Goal: Information Seeking & Learning: Learn about a topic

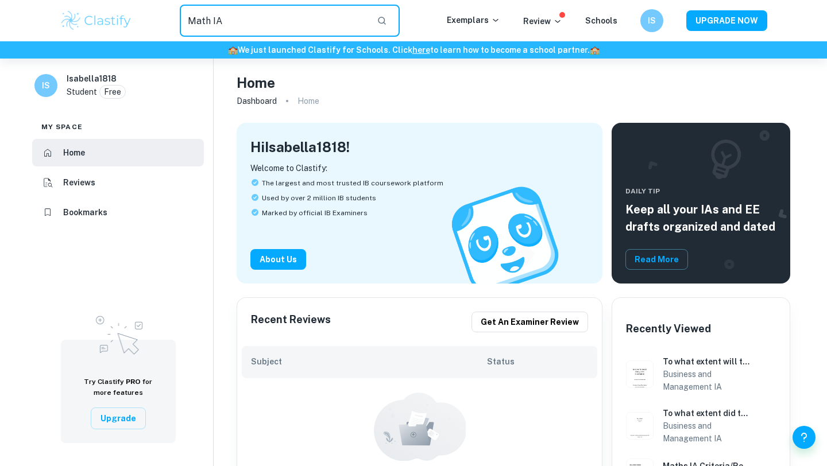
type input "Math IA"
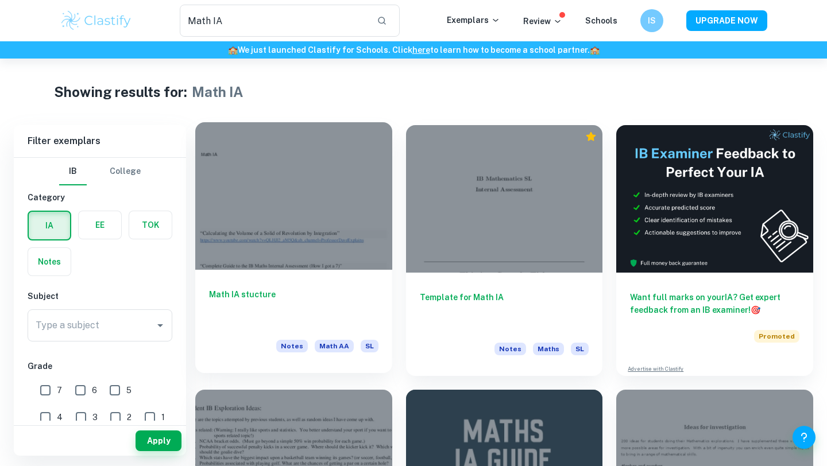
click at [291, 283] on div "Math IA stucture Notes Math AA SL" at bounding box center [293, 321] width 197 height 103
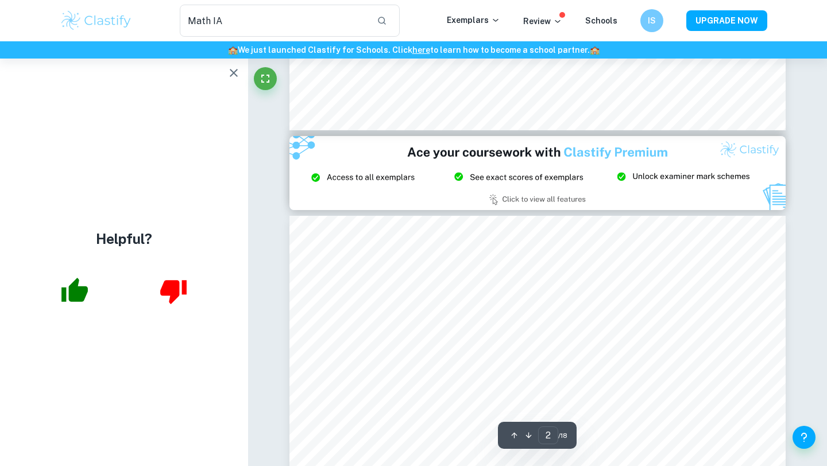
scroll to position [1301, 0]
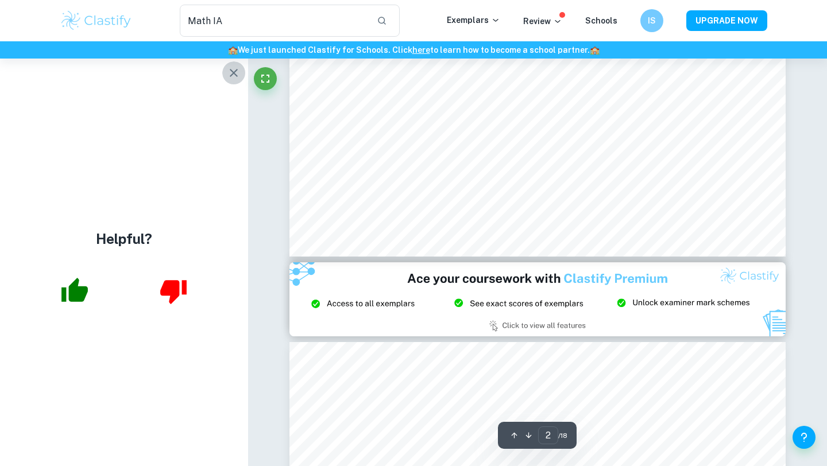
click at [234, 76] on icon "button" at bounding box center [234, 73] width 14 height 14
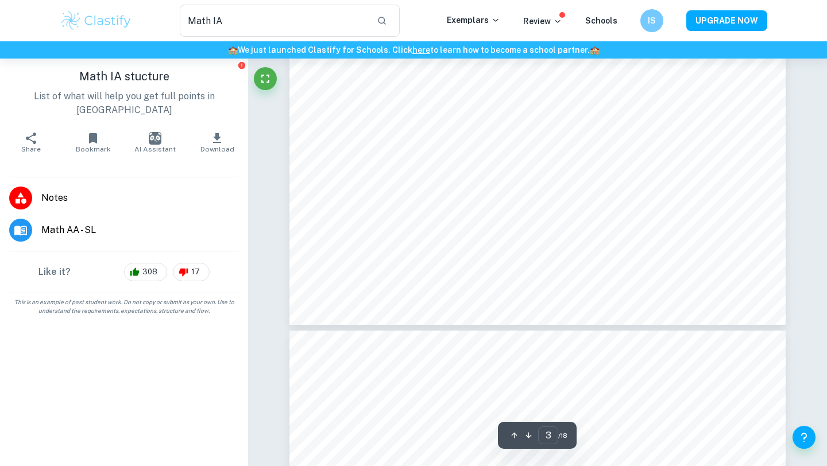
scroll to position [2042, 0]
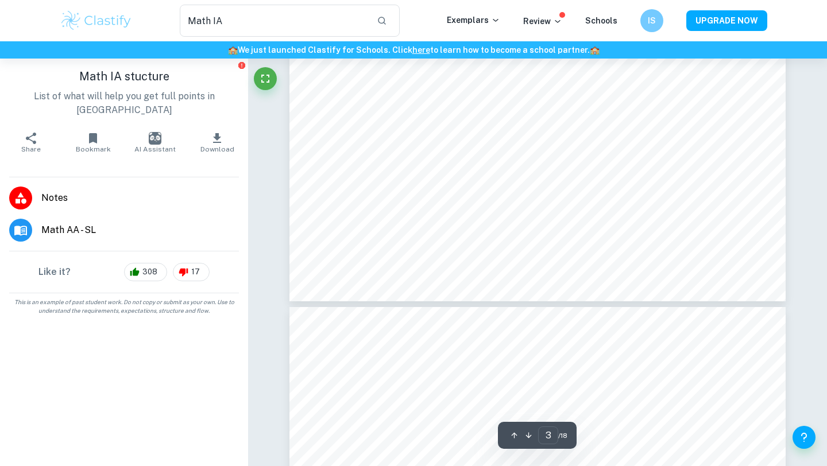
type input "4"
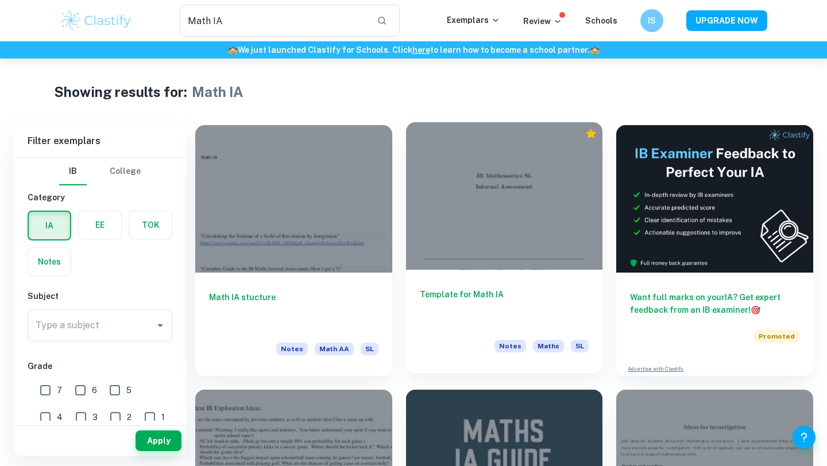
click at [500, 189] on div at bounding box center [504, 196] width 197 height 148
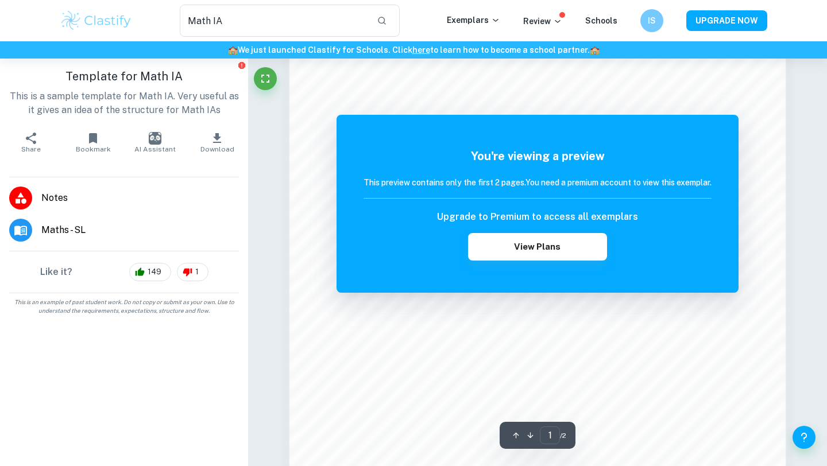
scroll to position [876, 0]
click at [554, 258] on button "View Plans" at bounding box center [537, 247] width 139 height 28
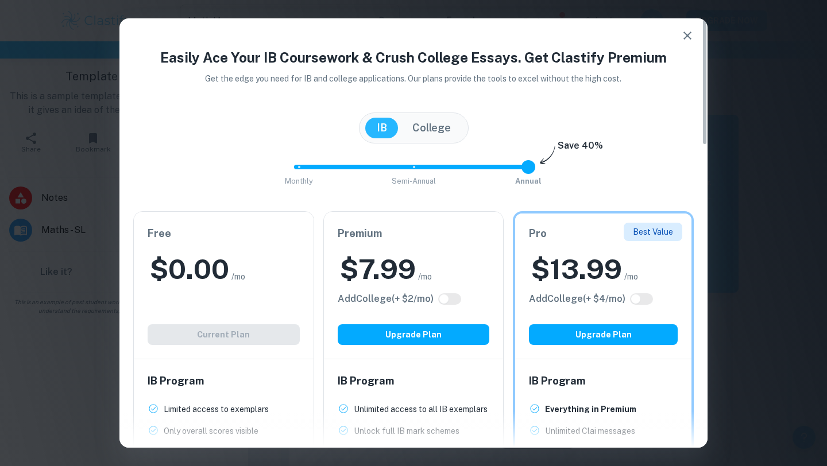
click at [679, 40] on button "button" at bounding box center [687, 35] width 23 height 23
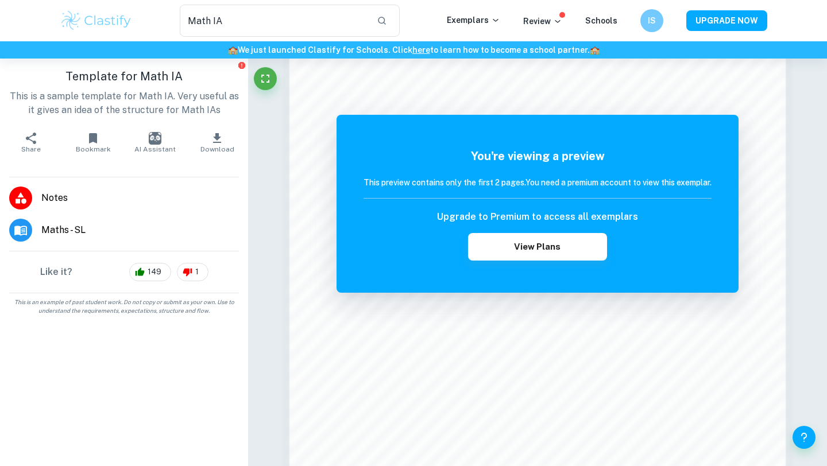
click at [640, 24] on div "Exemplars Review Schools" at bounding box center [543, 21] width 193 height 14
click at [656, 24] on h6 "IS" at bounding box center [651, 20] width 14 height 13
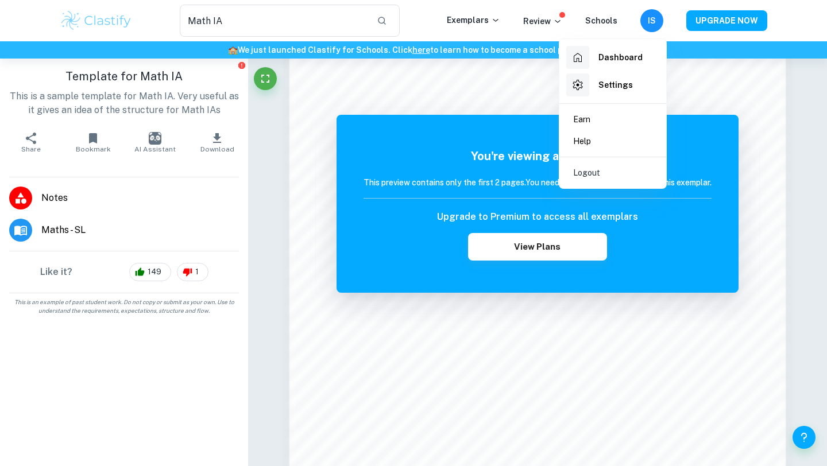
click at [669, 4] on div at bounding box center [413, 233] width 827 height 466
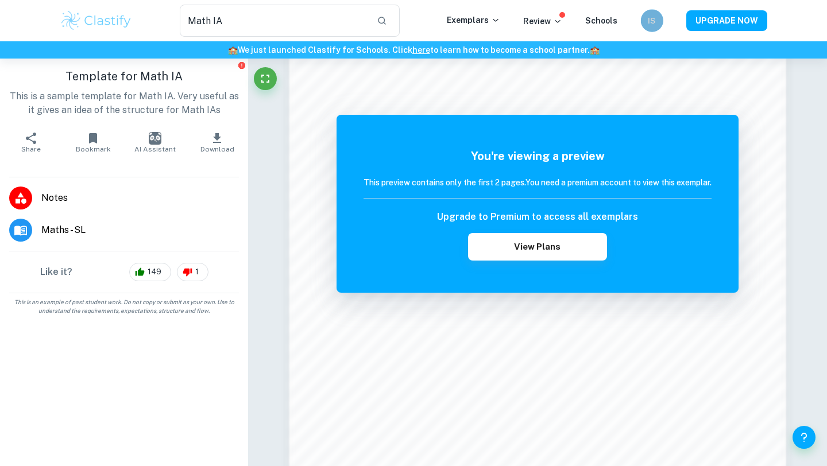
click at [655, 23] on h6 "IS" at bounding box center [651, 20] width 13 height 13
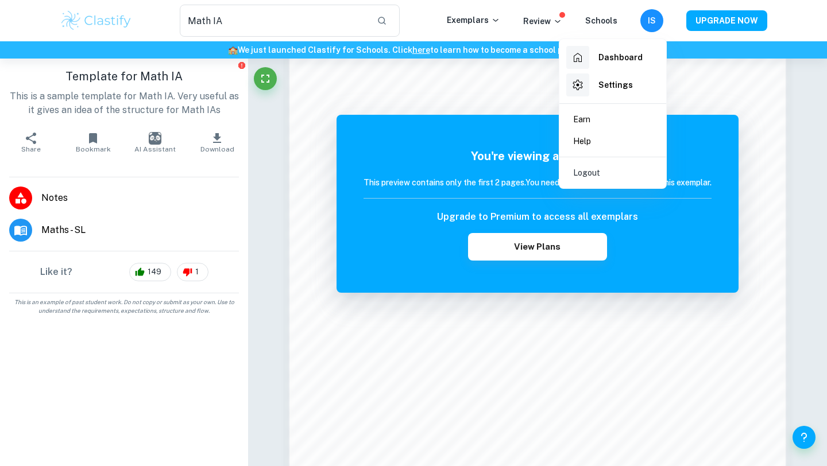
click at [519, 106] on div at bounding box center [413, 233] width 827 height 466
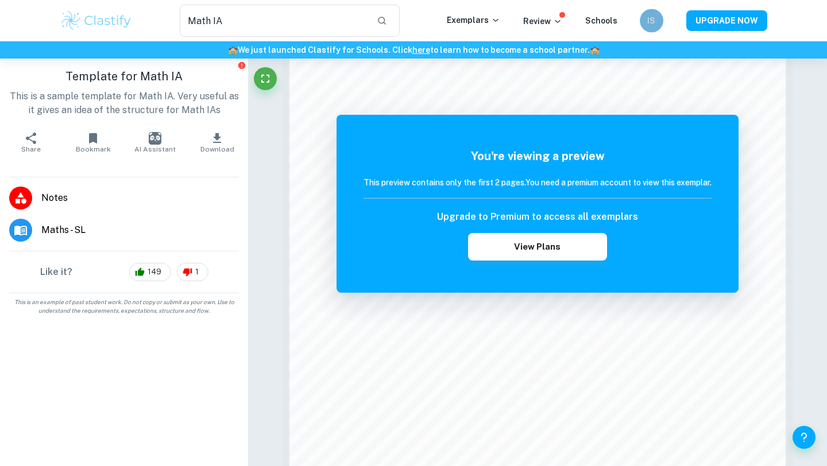
click at [653, 17] on h6 "IS" at bounding box center [652, 20] width 14 height 13
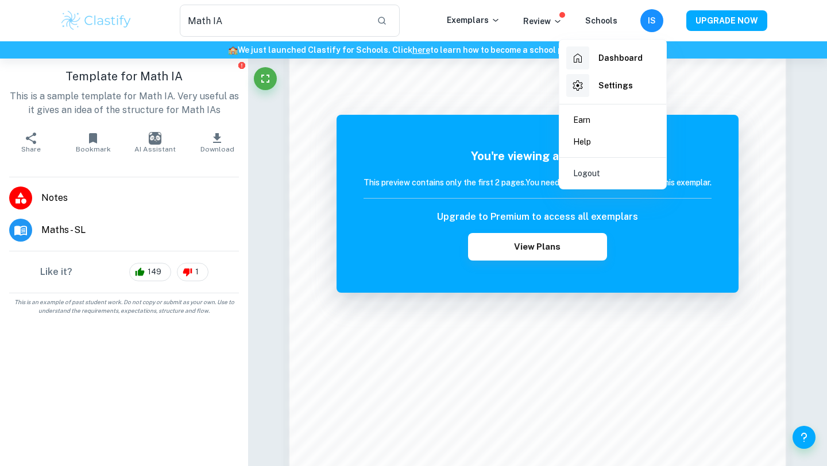
click at [616, 59] on h6 "Dashboard" at bounding box center [620, 58] width 44 height 13
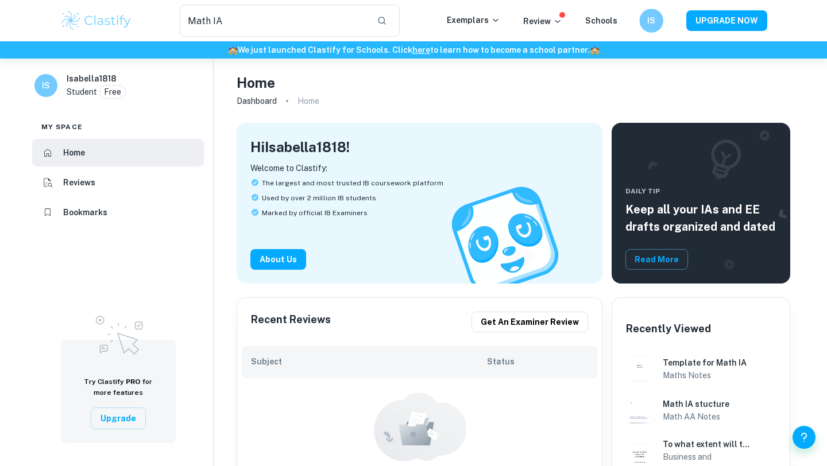
click at [654, 31] on div "IS" at bounding box center [651, 21] width 24 height 24
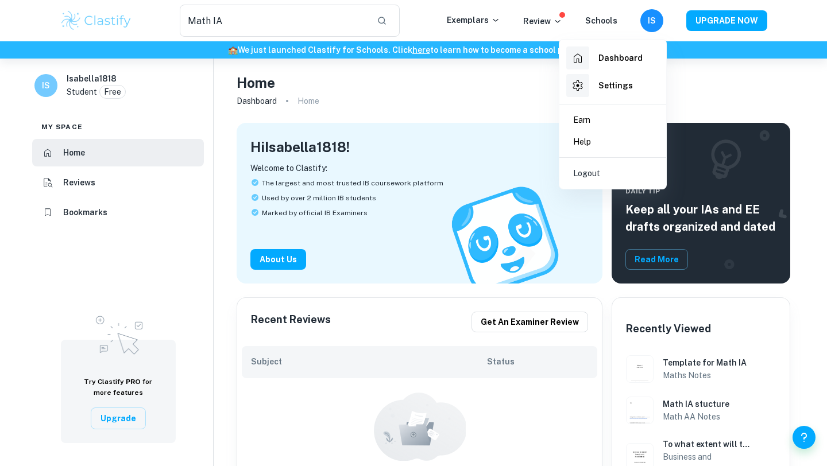
click at [626, 22] on div at bounding box center [413, 233] width 827 height 466
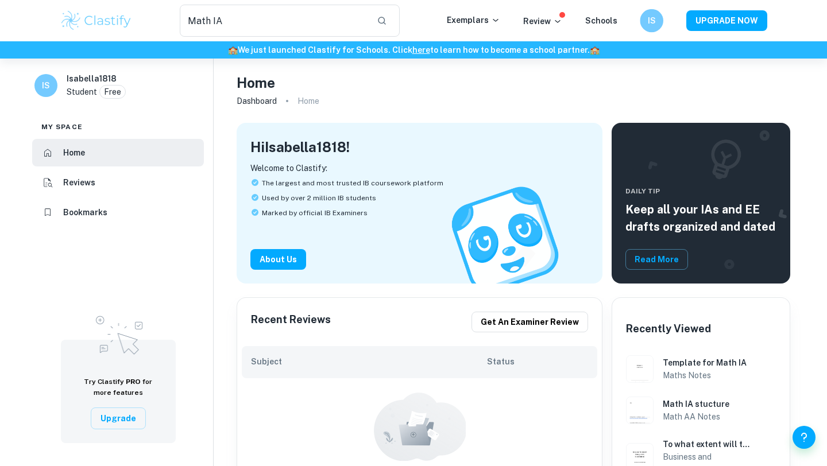
click at [656, 25] on h6 "IS" at bounding box center [651, 20] width 13 height 13
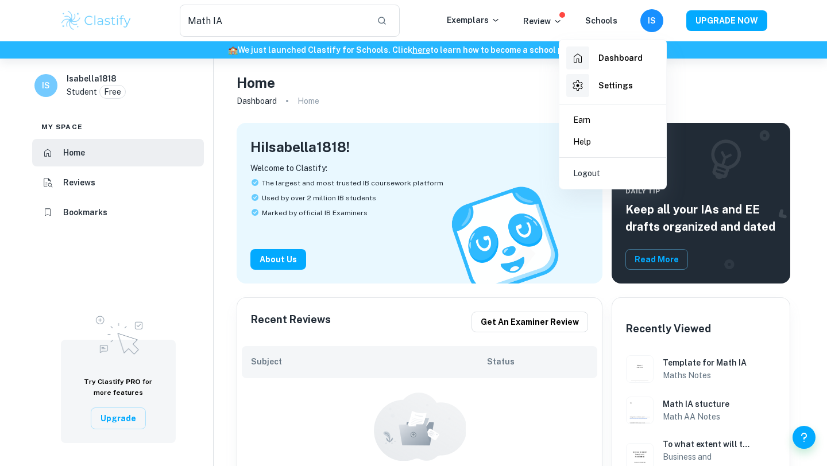
click at [703, 20] on div at bounding box center [413, 233] width 827 height 466
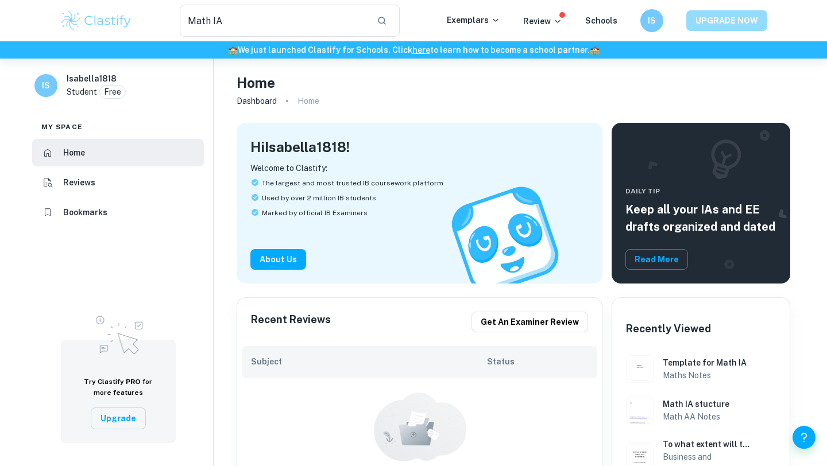
click at [705, 20] on button "UPGRADE NOW" at bounding box center [726, 20] width 81 height 21
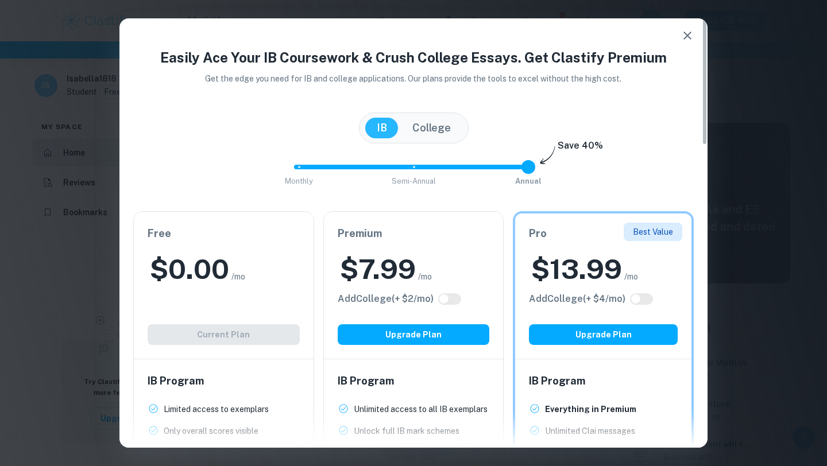
click at [439, 123] on button "College" at bounding box center [431, 128] width 61 height 21
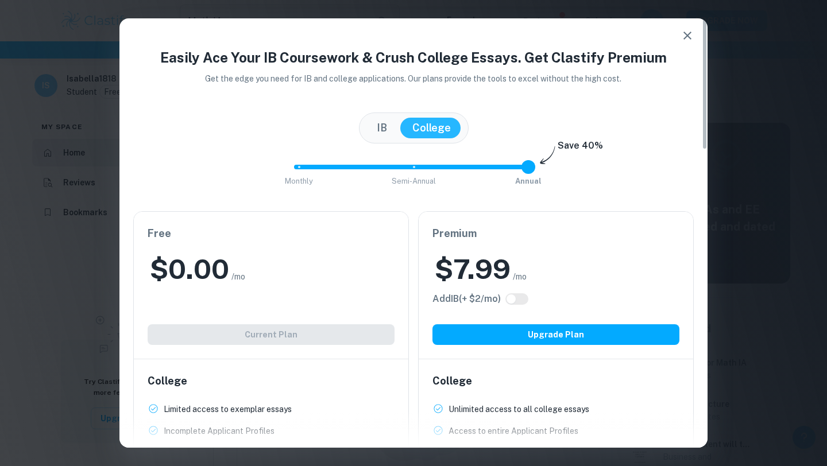
click at [378, 129] on button "IB" at bounding box center [381, 128] width 33 height 21
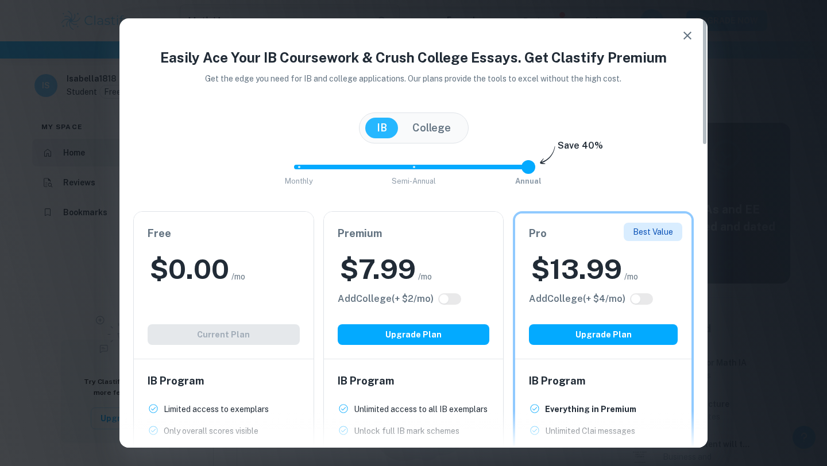
click at [685, 38] on icon "button" at bounding box center [687, 36] width 8 height 8
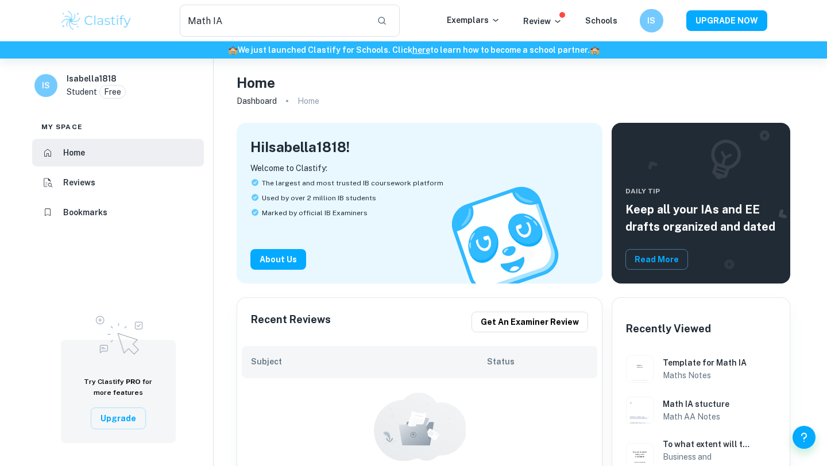
click at [654, 22] on h6 "IS" at bounding box center [652, 20] width 14 height 13
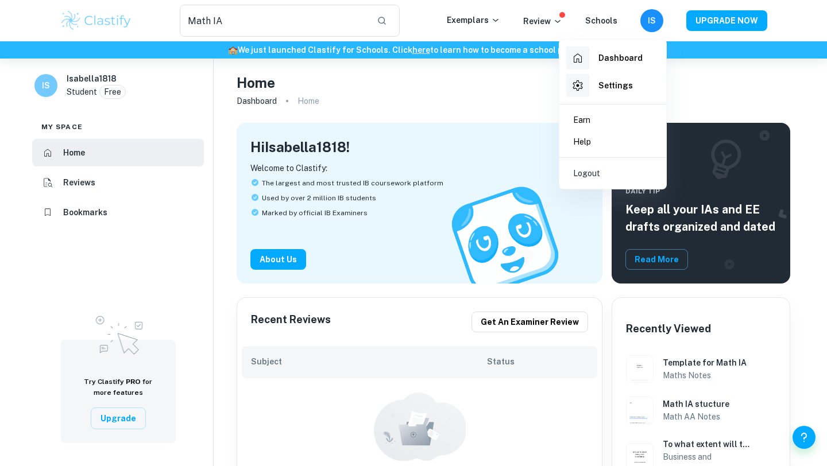
click at [671, 17] on div at bounding box center [413, 233] width 827 height 466
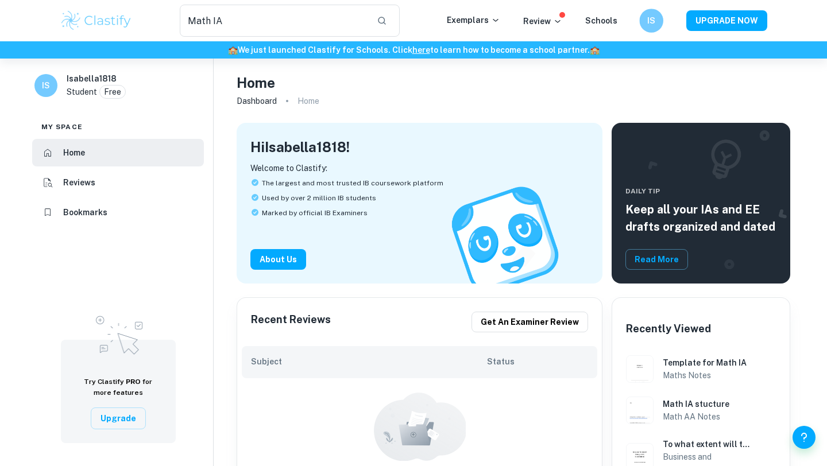
click at [658, 25] on h6 "IS" at bounding box center [651, 20] width 14 height 13
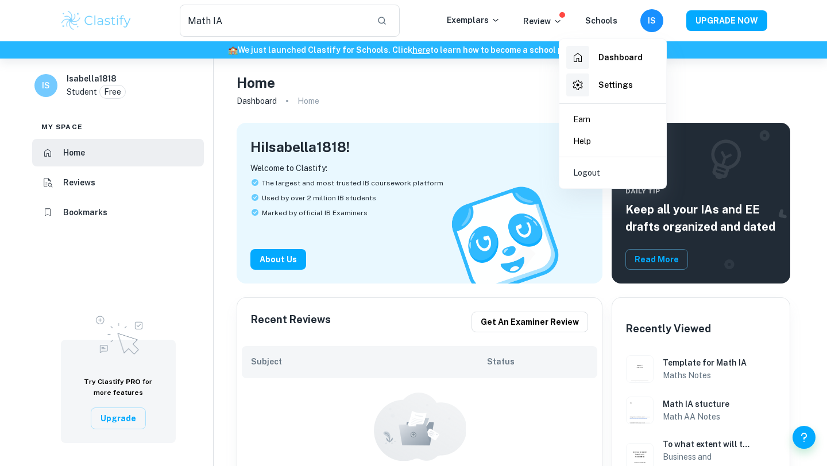
click at [608, 12] on div at bounding box center [413, 233] width 827 height 466
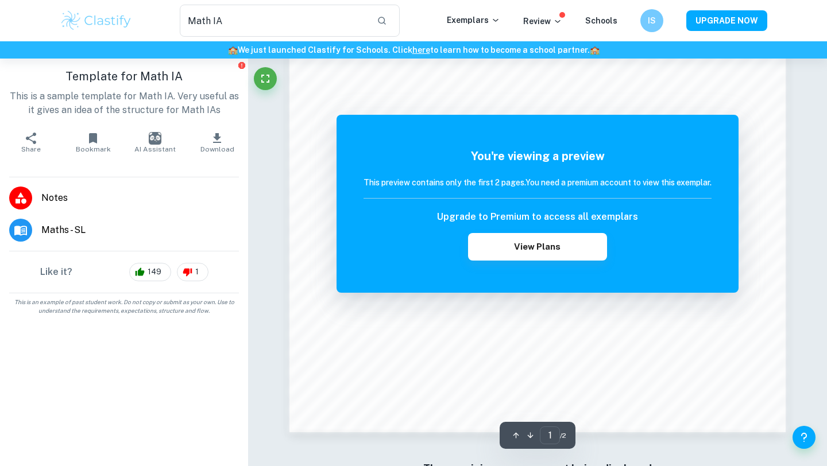
scroll to position [973, 0]
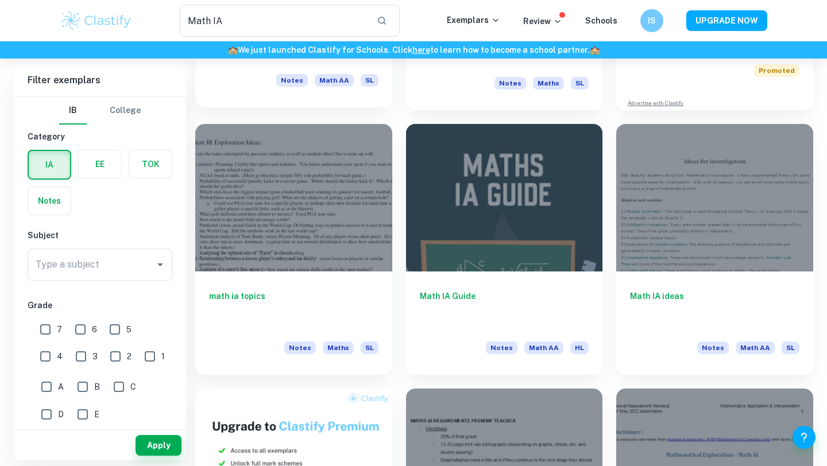
scroll to position [268, 0]
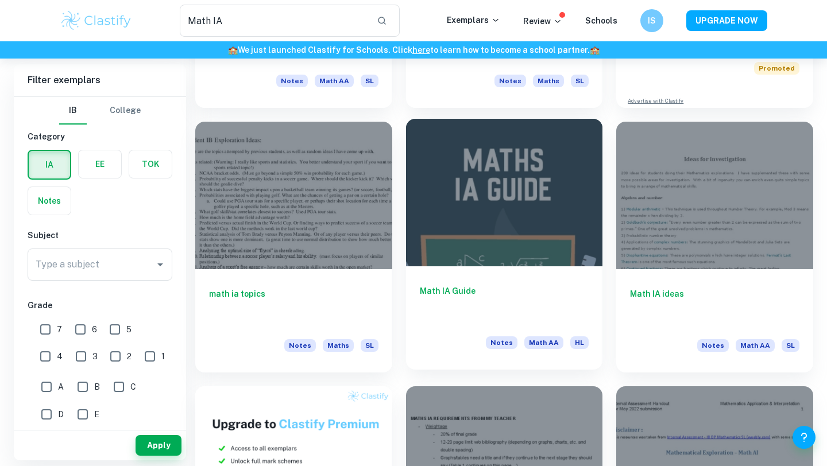
click at [479, 237] on div at bounding box center [504, 193] width 197 height 148
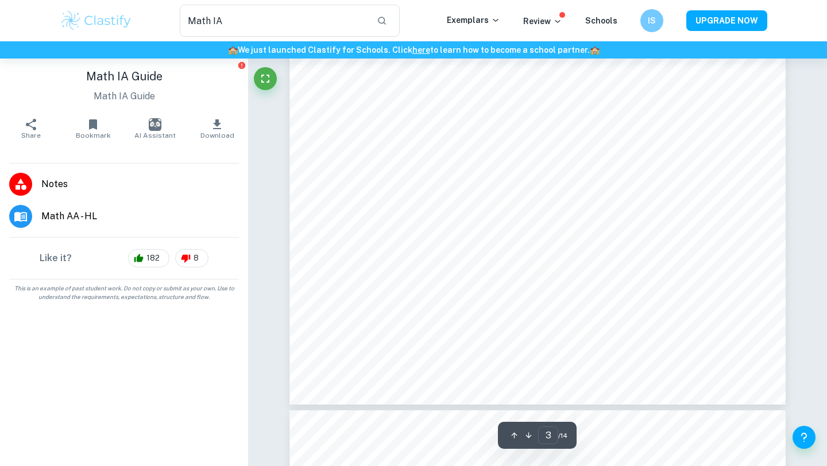
scroll to position [1948, 0]
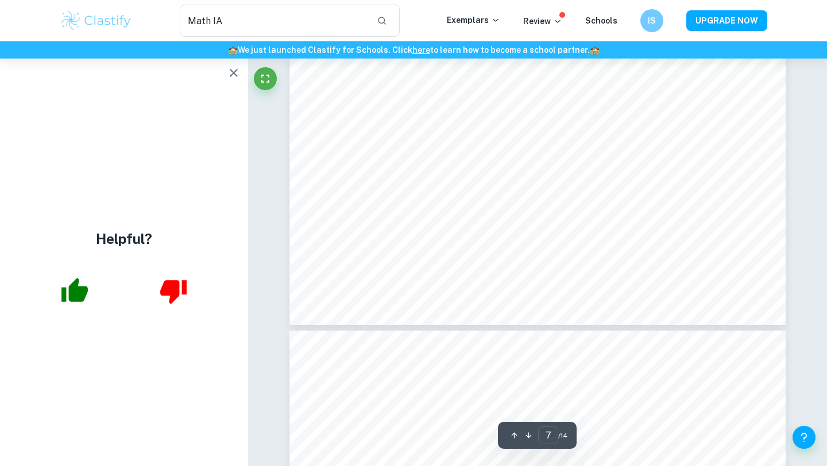
type input "8"
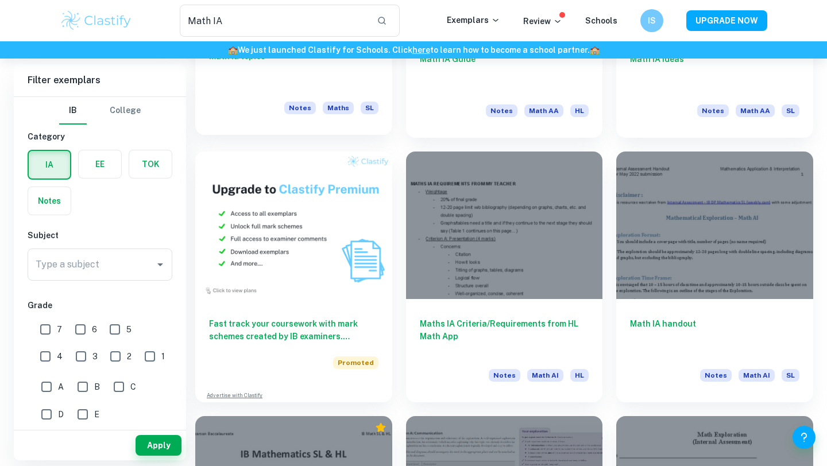
scroll to position [506, 0]
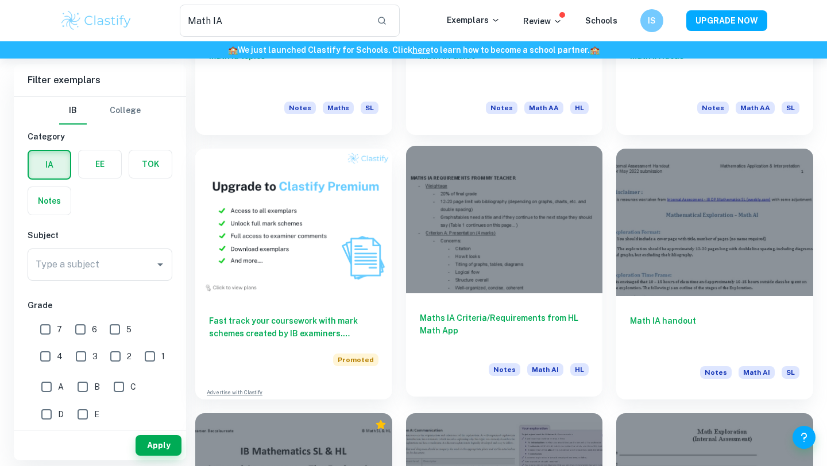
click at [509, 262] on div at bounding box center [504, 220] width 197 height 148
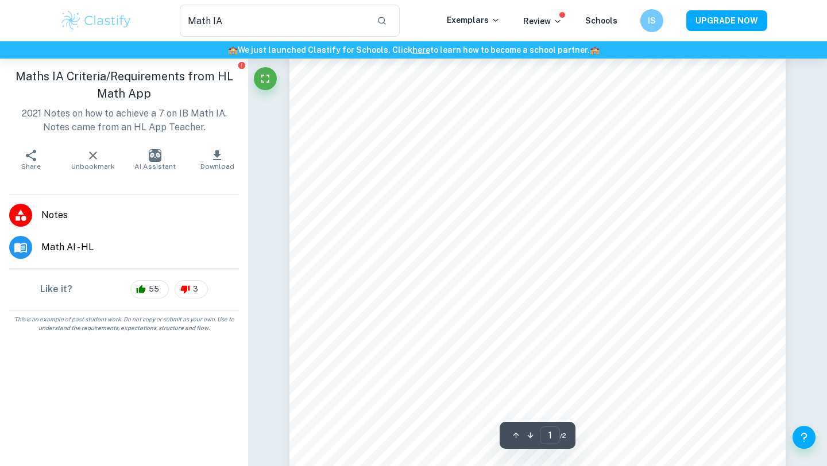
scroll to position [158, 0]
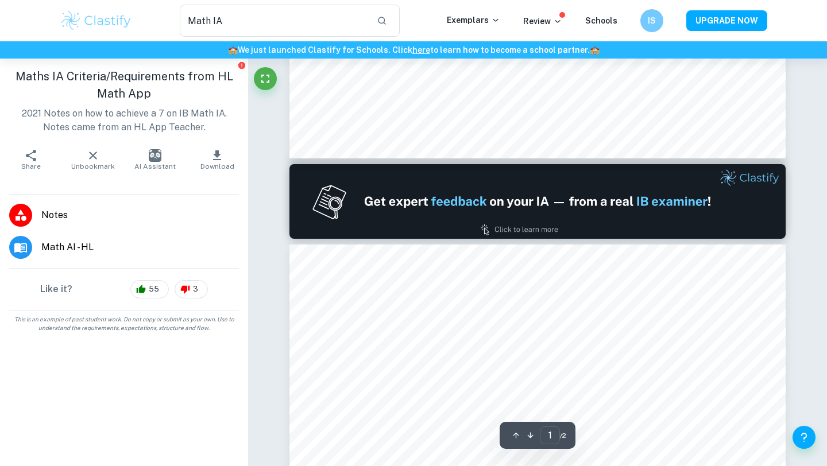
type input "2"
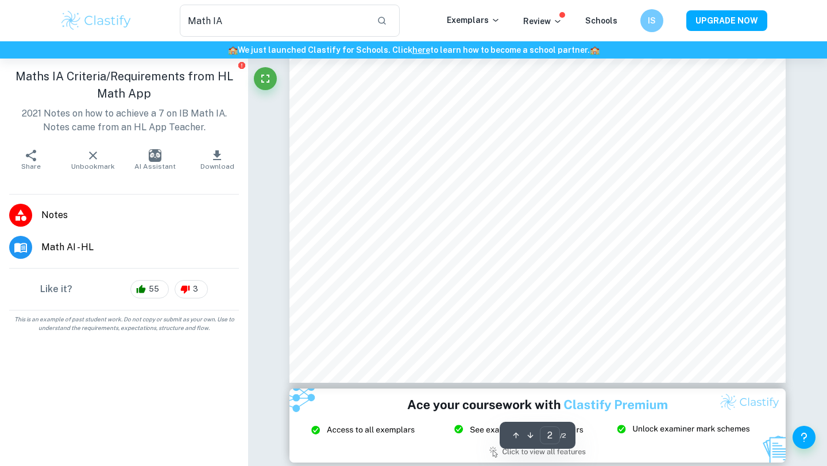
scroll to position [1176, 0]
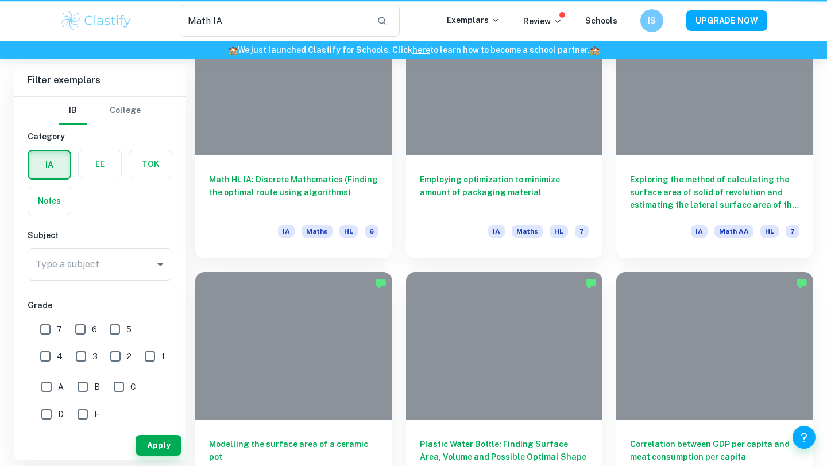
scroll to position [506, 0]
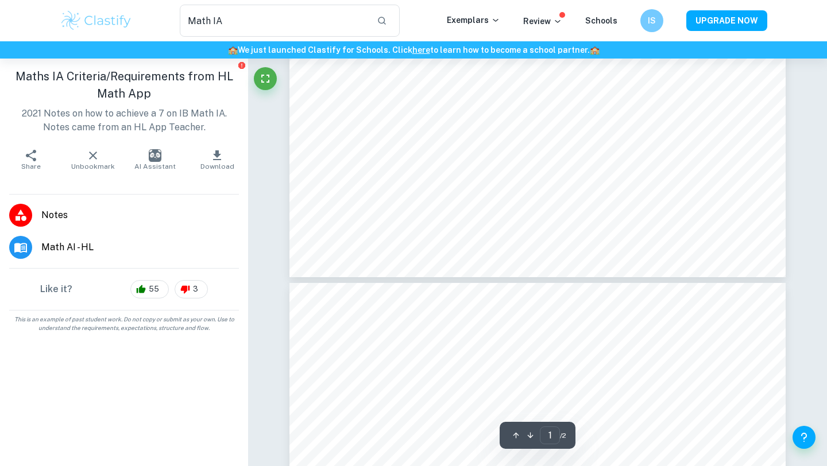
type input "2"
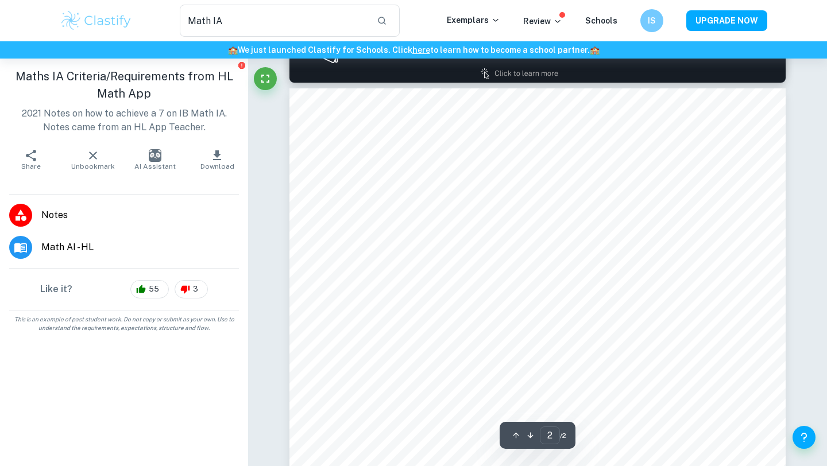
scroll to position [1176, 0]
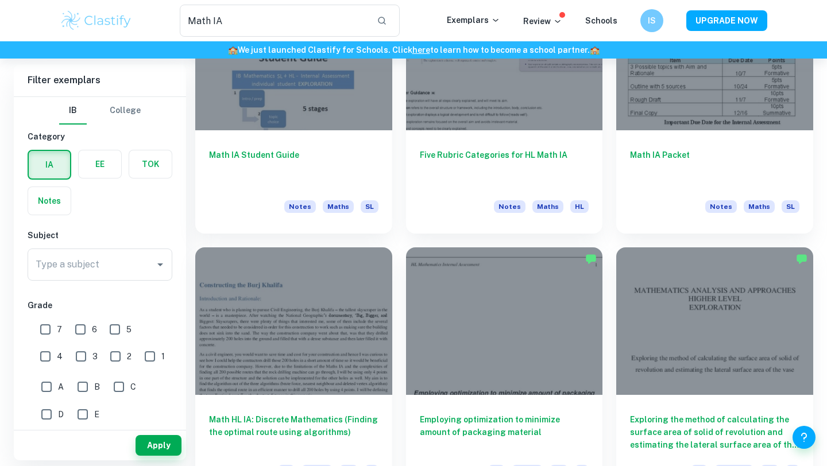
scroll to position [936, 0]
click at [742, 138] on div "Math IA Packet Notes Maths SL" at bounding box center [714, 179] width 197 height 103
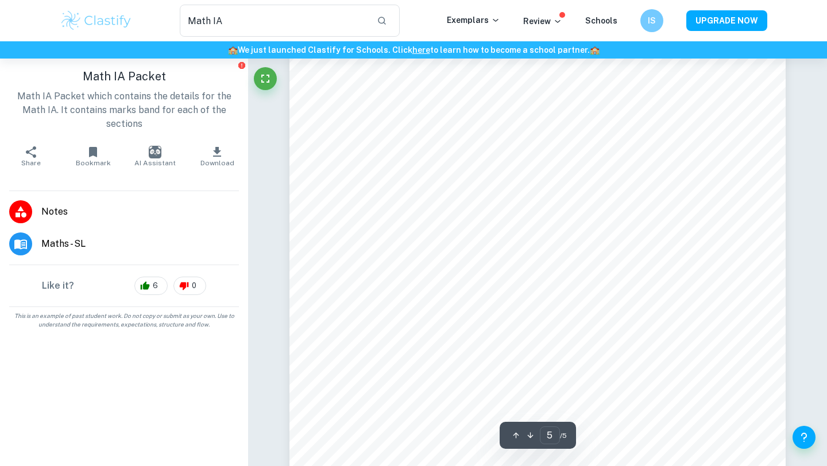
scroll to position [2788, 0]
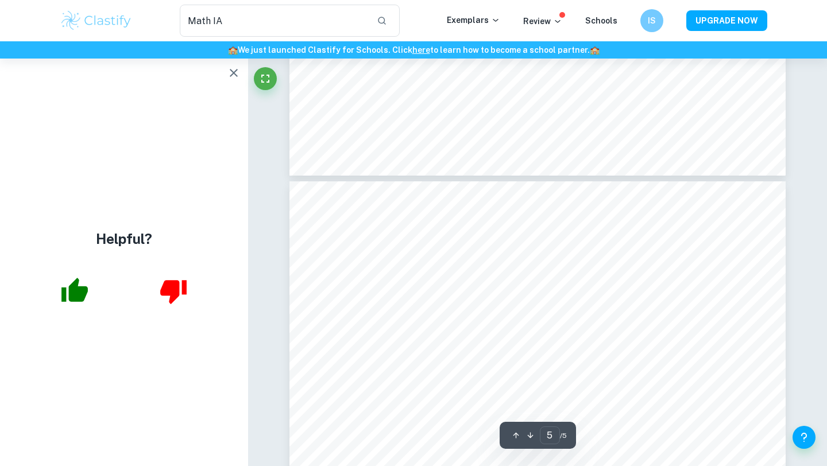
type input "4"
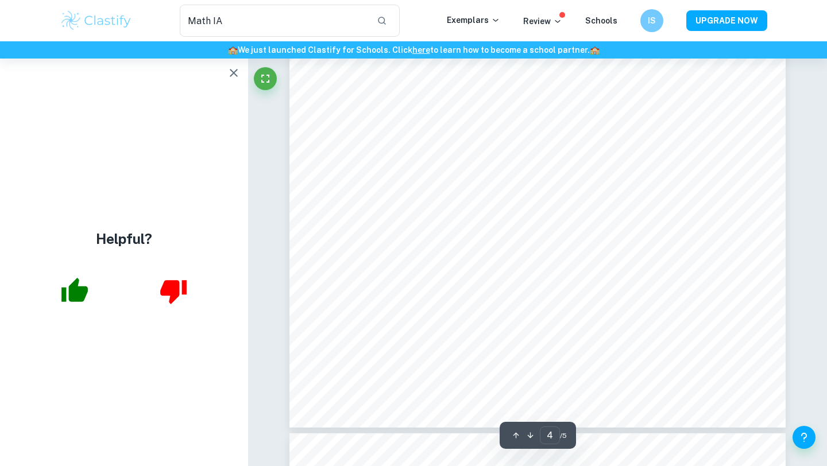
scroll to position [2294, 0]
